Goal: Check status: Check status

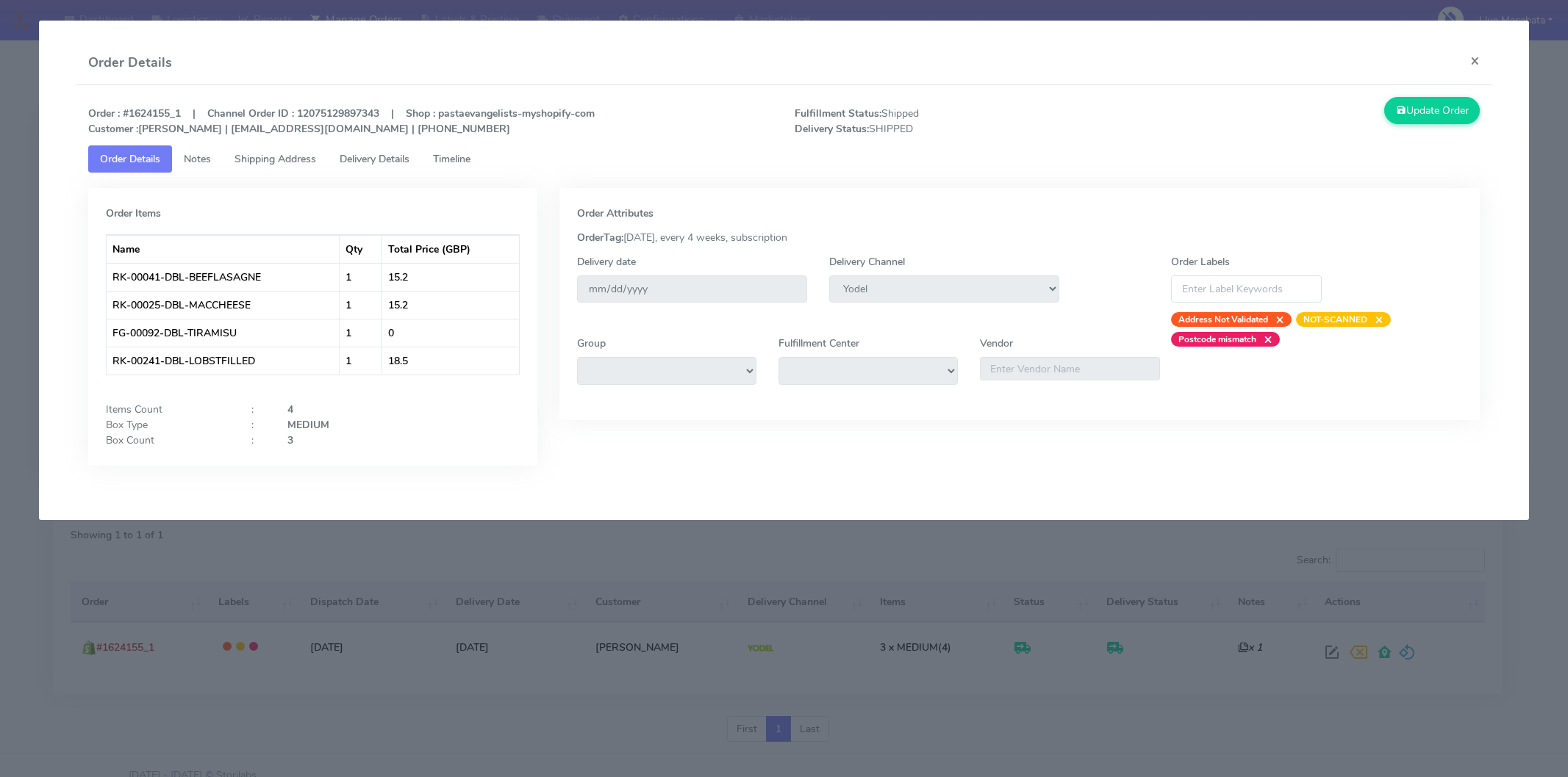
select select "5"
click at [1478, 52] on button "×" at bounding box center [1475, 60] width 33 height 39
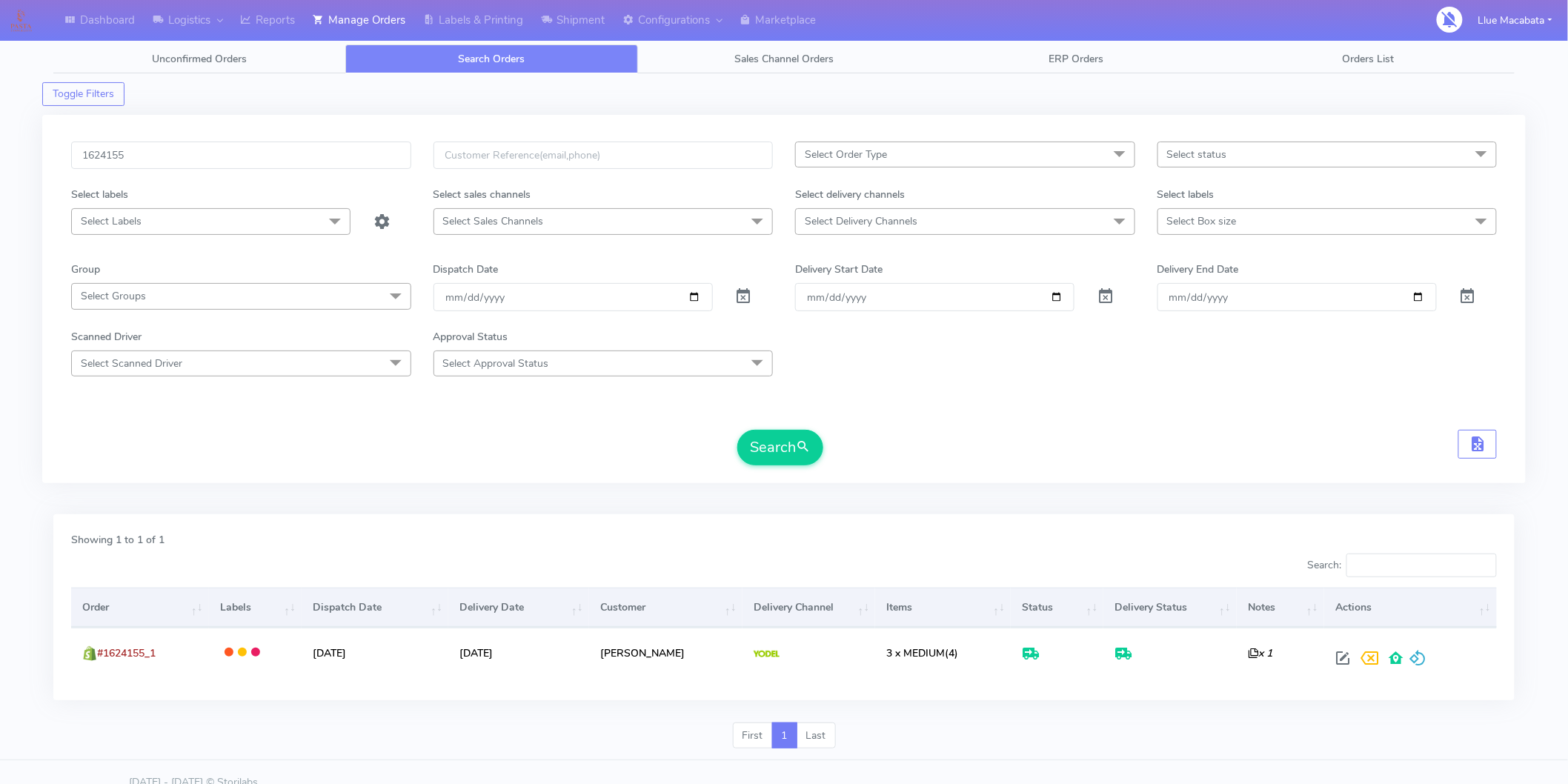
click at [145, 141] on div "1624155 Select Order Type Select All MEALS ATAVI One Off Pasta Club Gift Kit Ev…" at bounding box center [784, 299] width 1484 height 368
click at [145, 139] on div "1624155 Select Order Type Select All MEALS ATAVI One Off Pasta Club Gift Kit Ev…" at bounding box center [784, 299] width 1484 height 368
click at [145, 153] on input "1624155" at bounding box center [241, 154] width 340 height 27
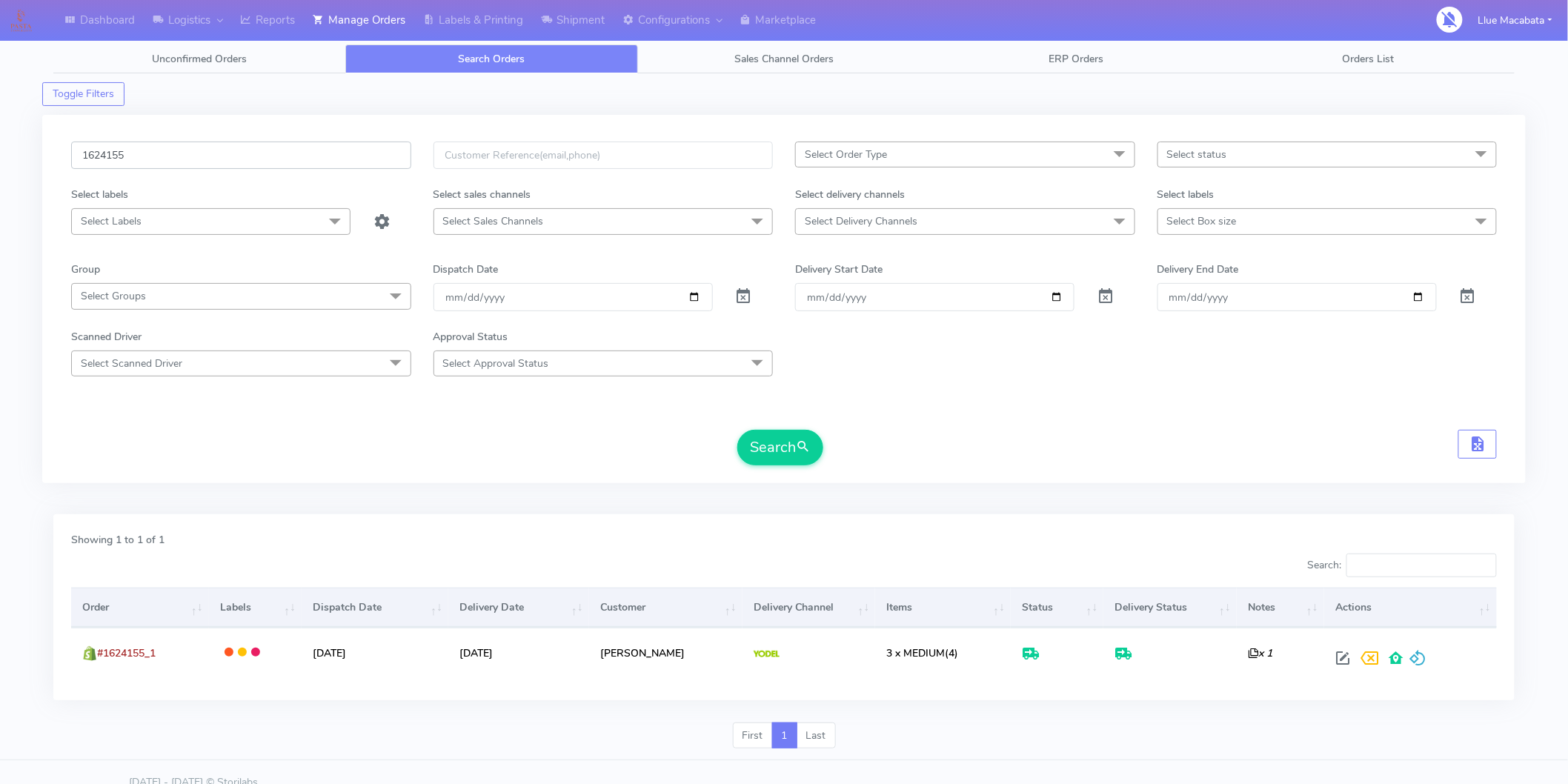
paste input "5217"
type input "1625217"
drag, startPoint x: 789, startPoint y: 463, endPoint x: 760, endPoint y: 465, distance: 29.1
click at [788, 457] on button "Search" at bounding box center [780, 447] width 86 height 36
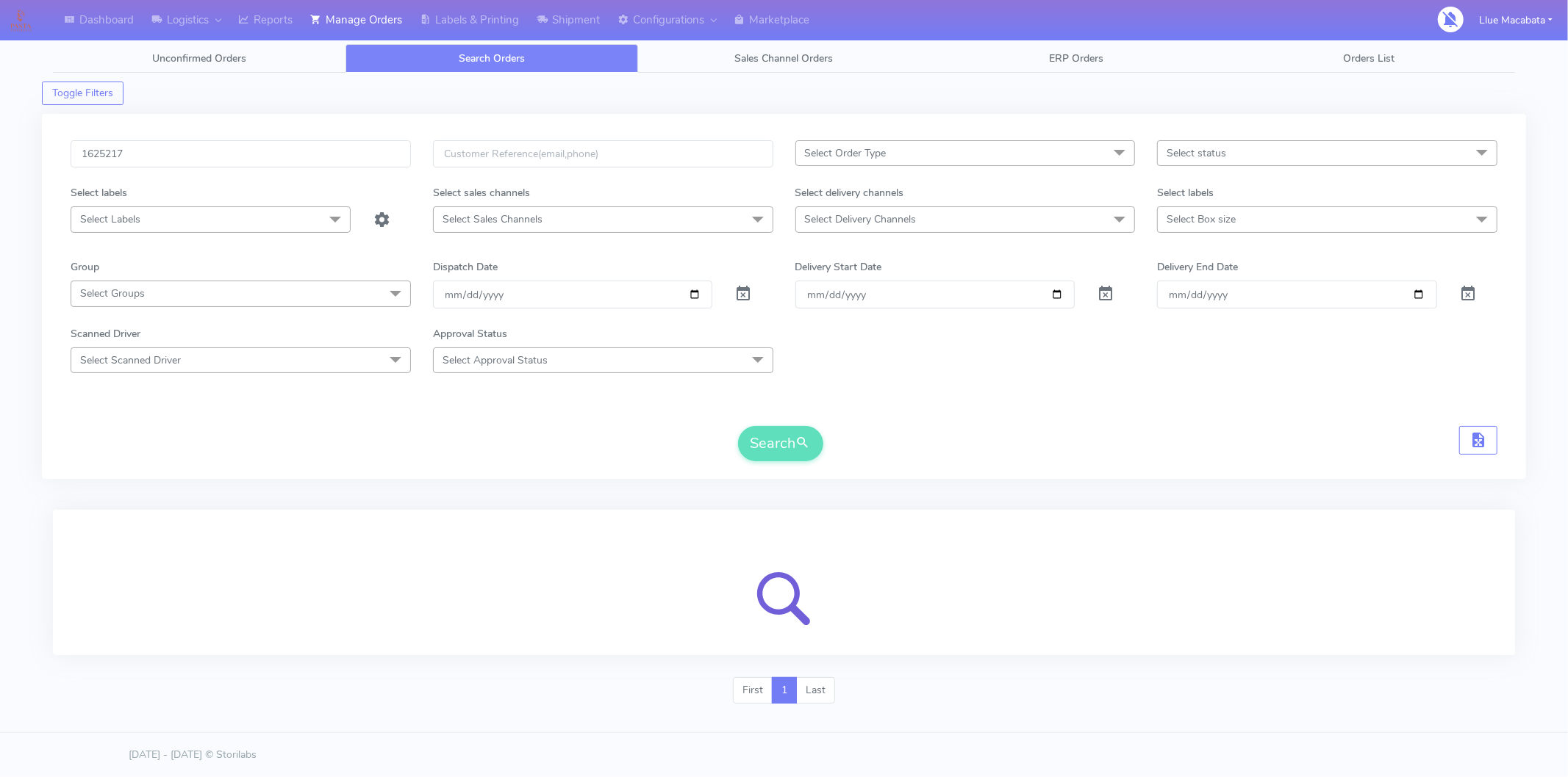
click at [1086, 401] on form "1625217 Select Order Type Select All MEALS ATAVI One Off Pasta Club Gift Kit Ev…" at bounding box center [784, 300] width 1426 height 321
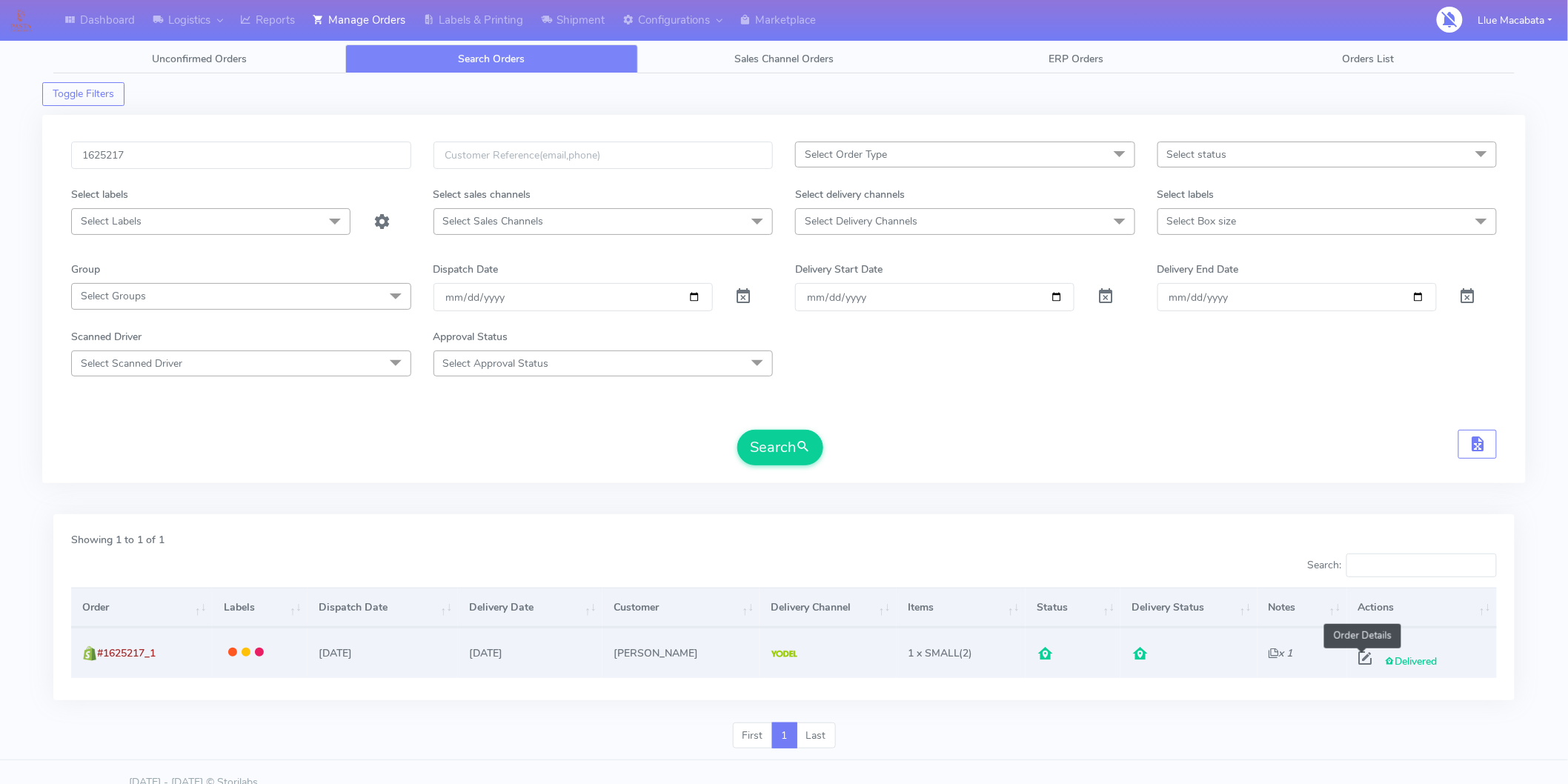
click at [1353, 658] on span at bounding box center [1365, 661] width 26 height 14
select select "5"
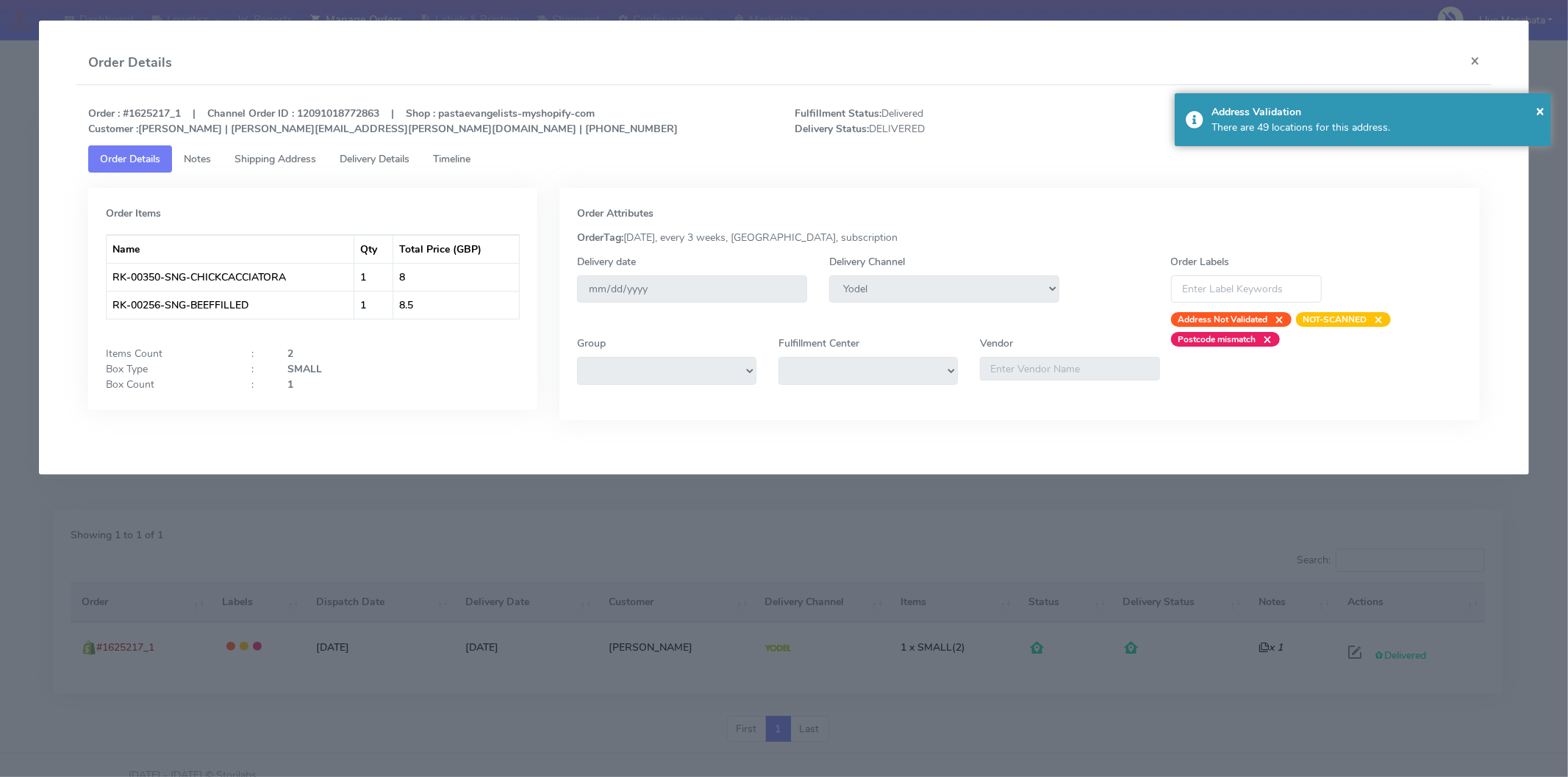
click at [470, 158] on span "Timeline" at bounding box center [451, 159] width 37 height 14
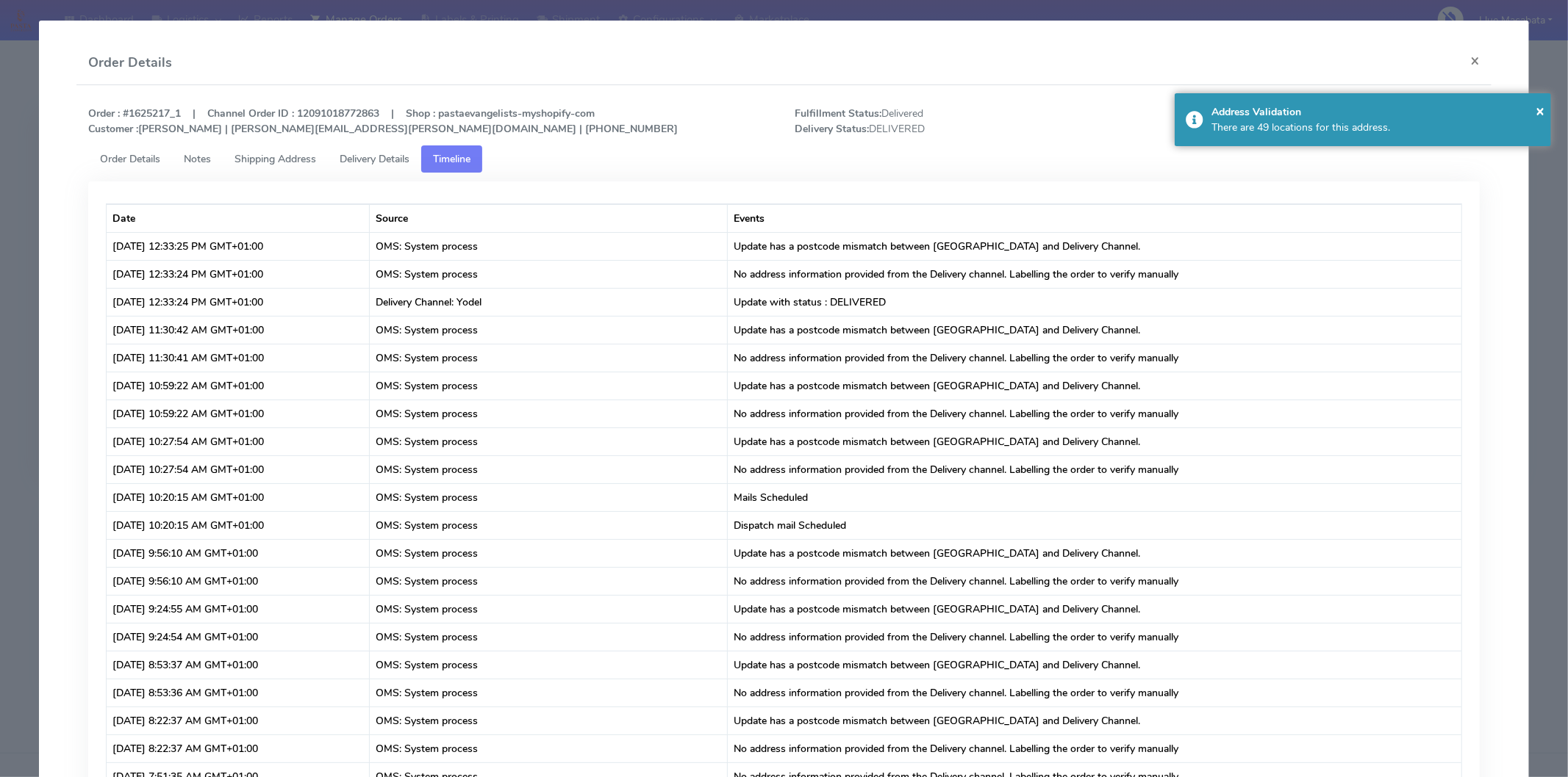
click at [394, 157] on span "Delivery Details" at bounding box center [374, 159] width 70 height 14
